Goal: Transaction & Acquisition: Purchase product/service

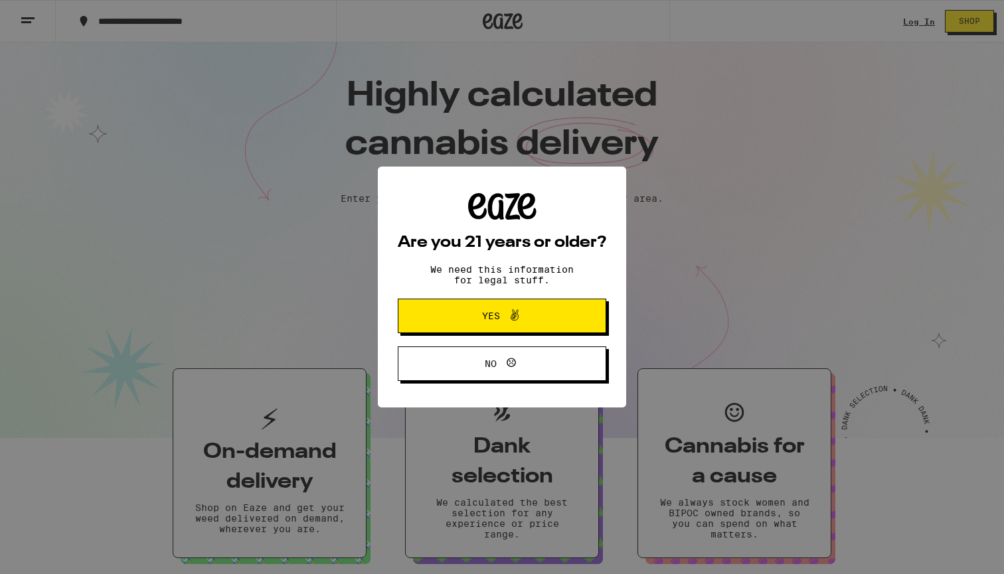
click at [479, 295] on div "Are you 21 years or older? We need this information for legal stuff. Yes No" at bounding box center [502, 287] width 1004 height 574
click at [479, 313] on span "Yes" at bounding box center [501, 315] width 101 height 17
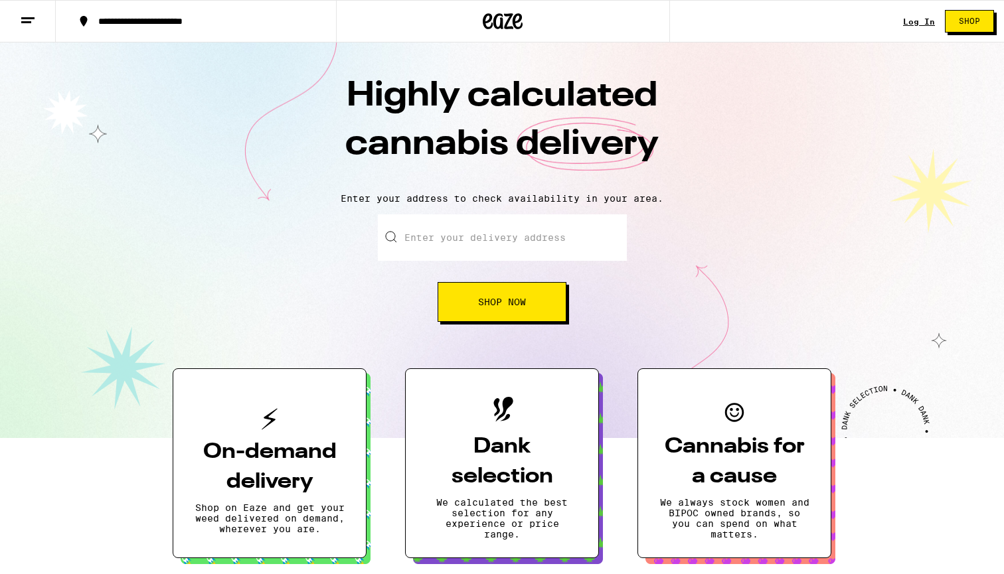
click at [542, 304] on button "Shop Now" at bounding box center [501, 302] width 129 height 40
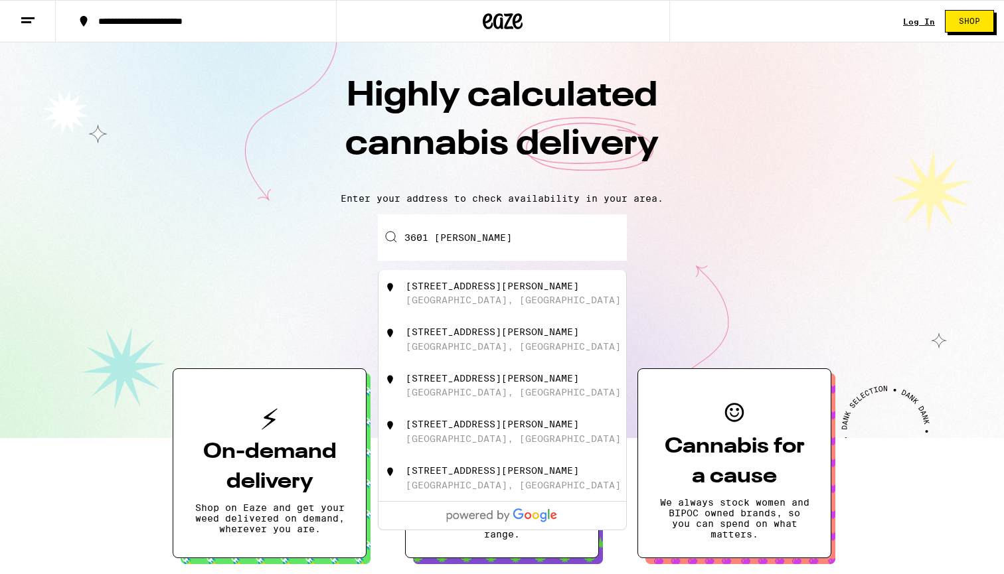
click at [528, 296] on div "[STREET_ADDRESS][PERSON_NAME]" at bounding box center [524, 293] width 237 height 25
type input "[STREET_ADDRESS][PERSON_NAME]"
